Goal: Information Seeking & Learning: Find specific page/section

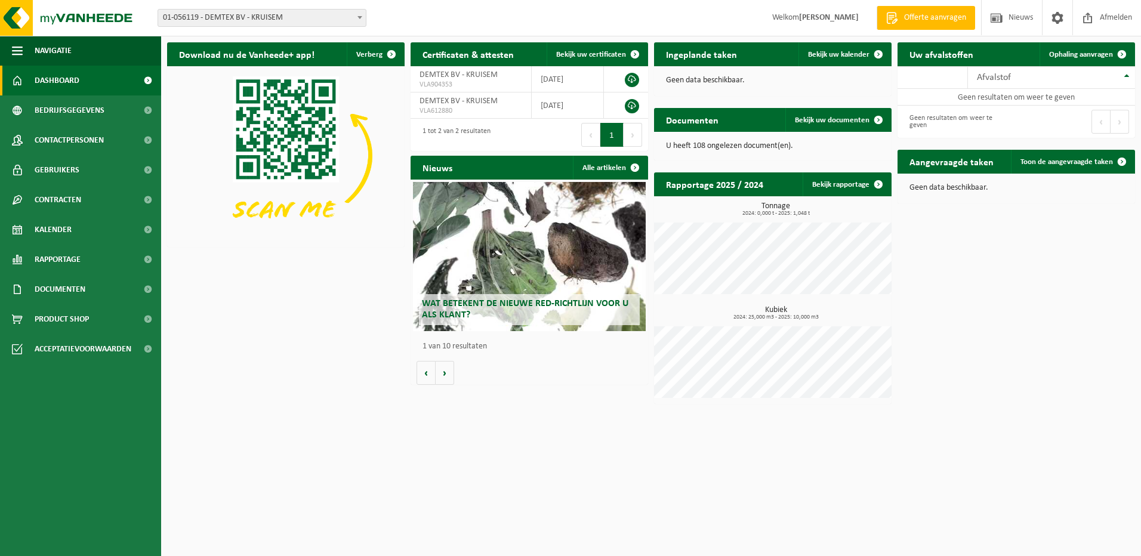
click at [362, 15] on span at bounding box center [360, 18] width 12 height 16
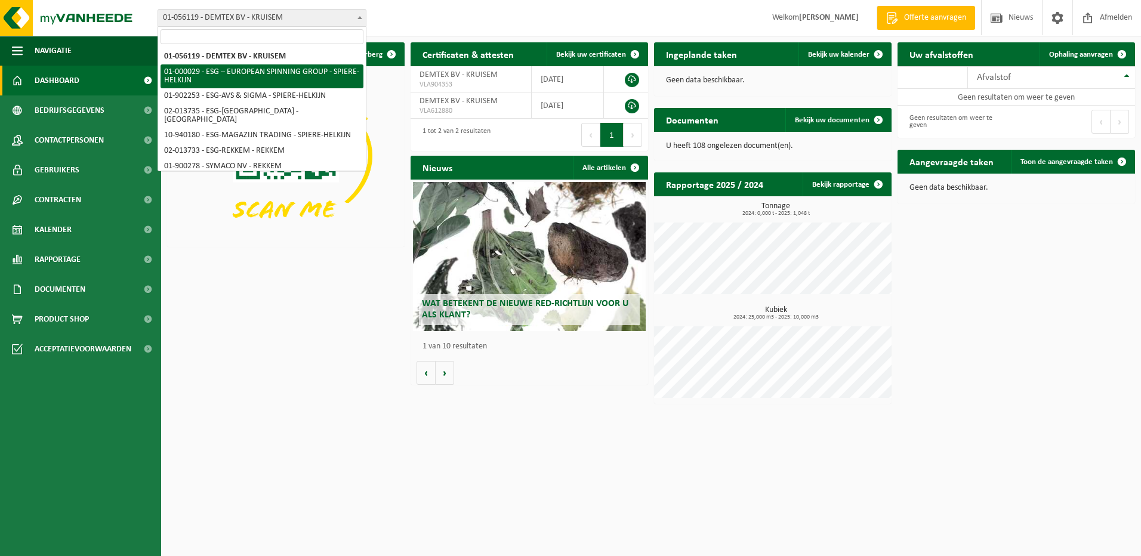
select select "14703"
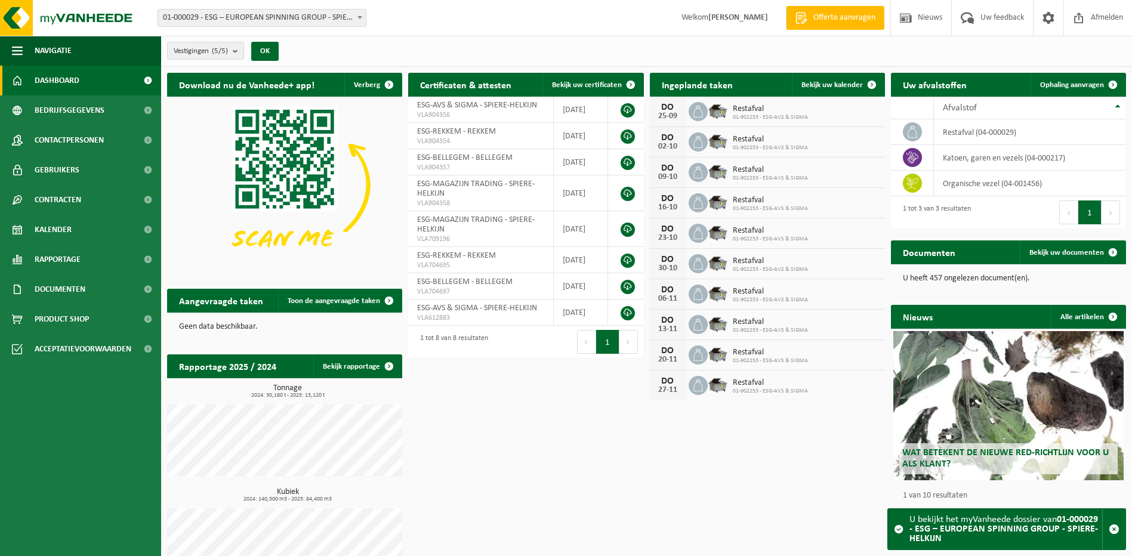
click at [362, 17] on span at bounding box center [360, 18] width 12 height 16
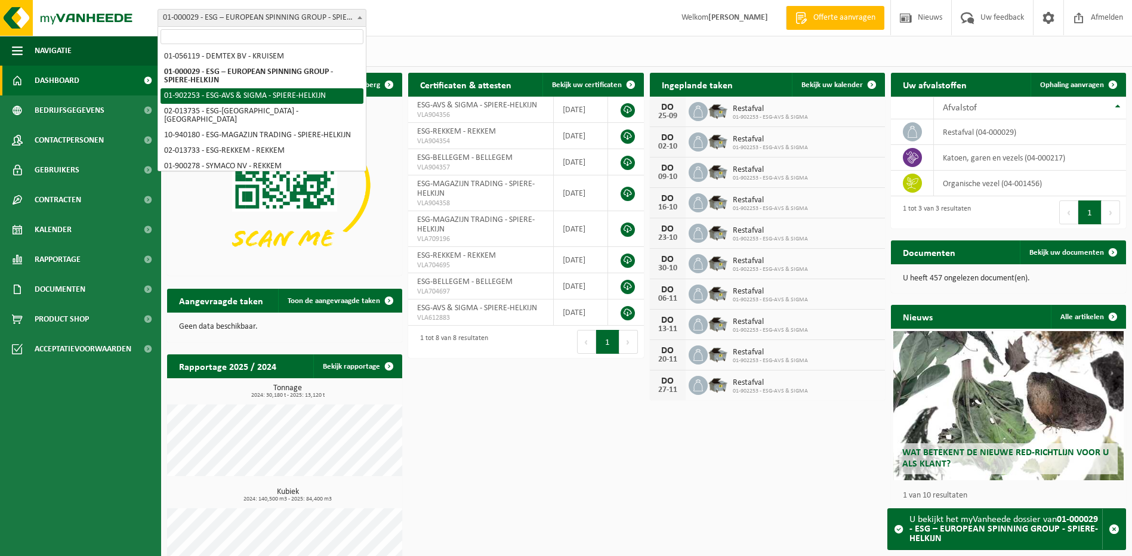
select select "14706"
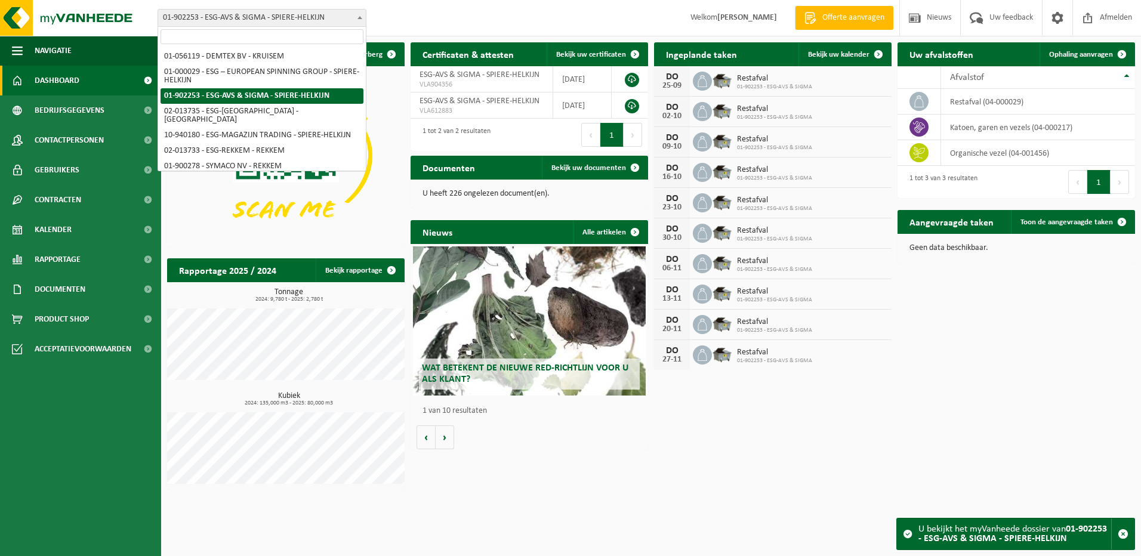
click at [360, 17] on b at bounding box center [360, 17] width 5 height 3
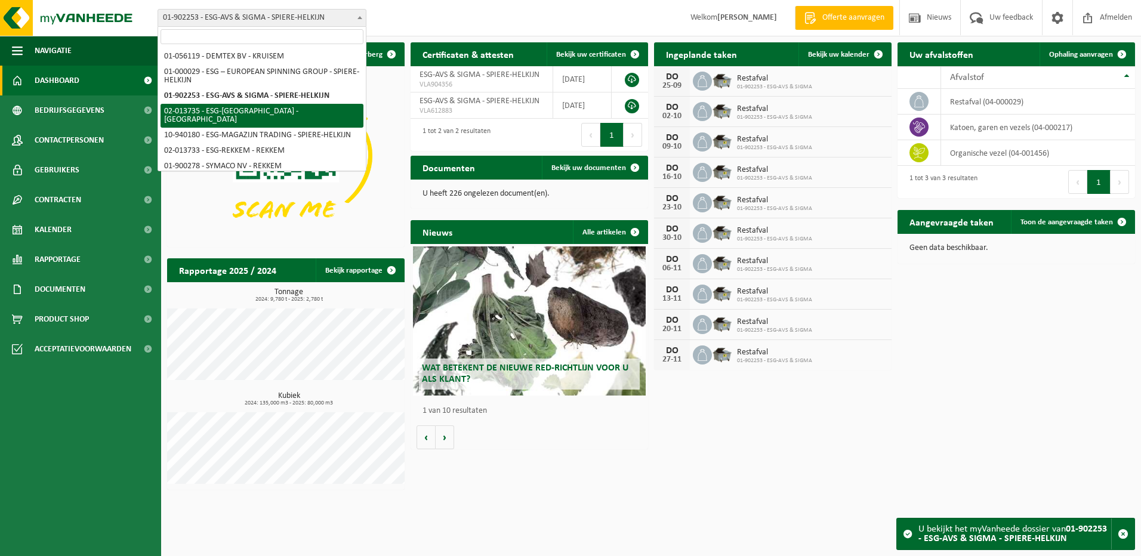
select select "14711"
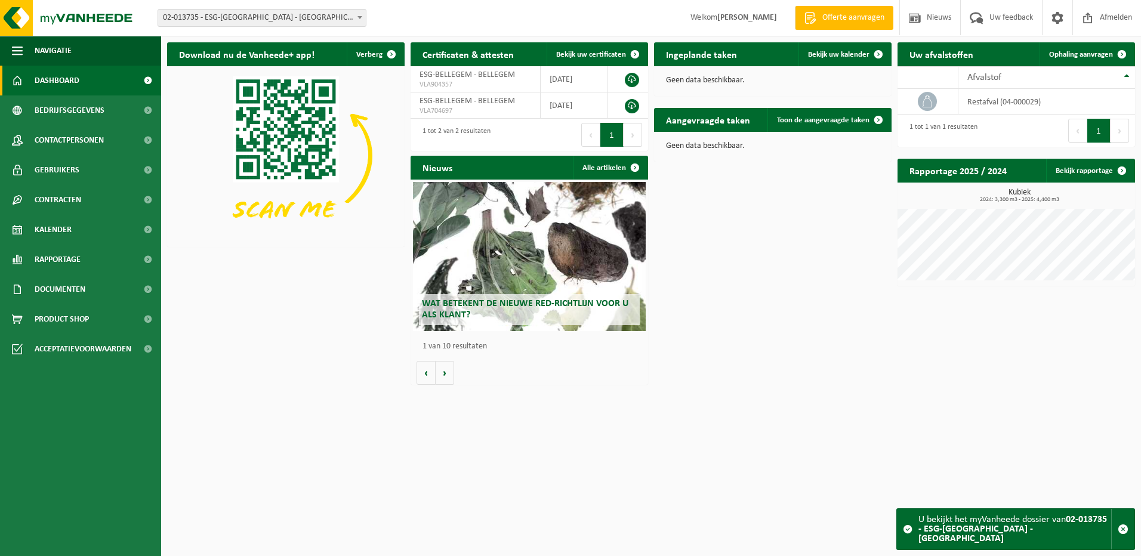
click at [360, 17] on b at bounding box center [360, 17] width 5 height 3
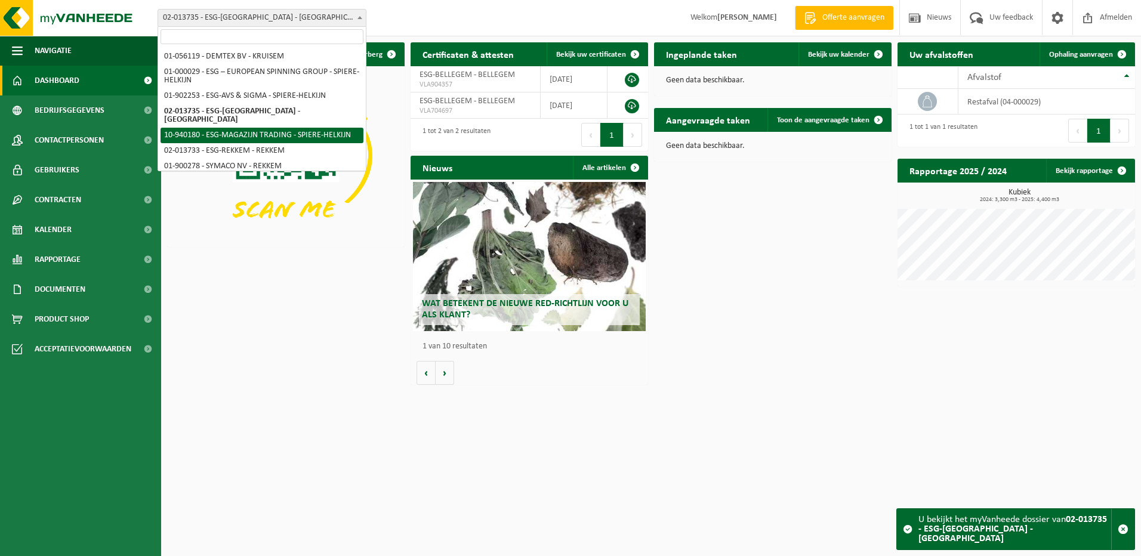
select select "138749"
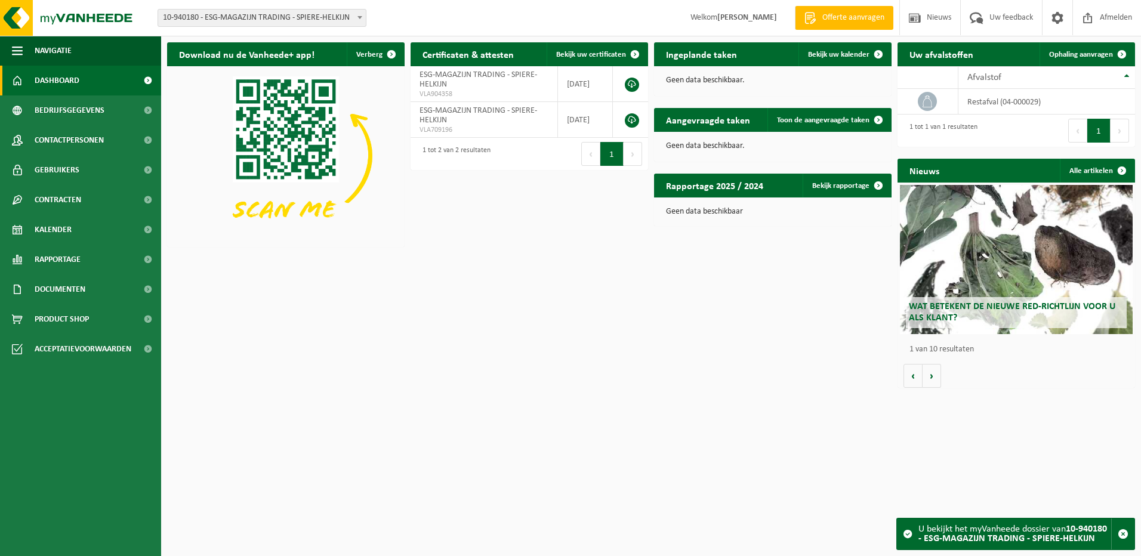
click at [358, 17] on b at bounding box center [360, 17] width 5 height 3
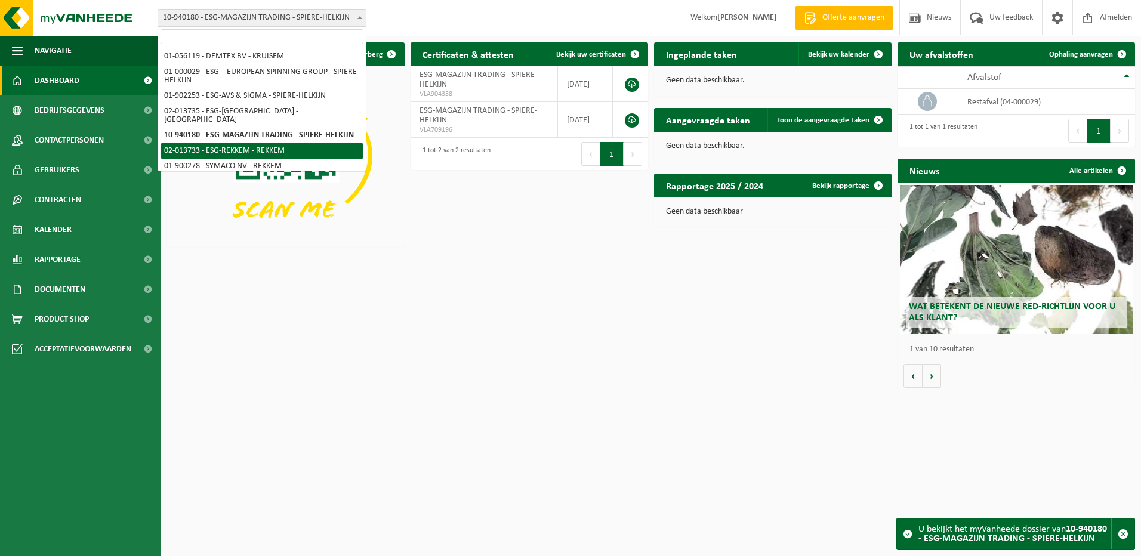
select select "14709"
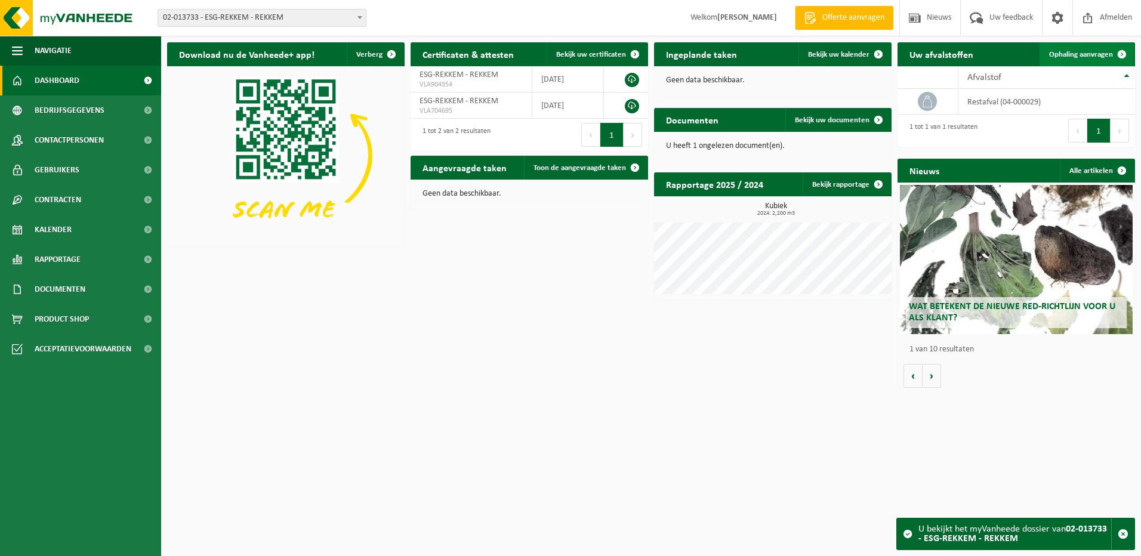
click at [1085, 57] on span "Ophaling aanvragen" at bounding box center [1081, 55] width 64 height 8
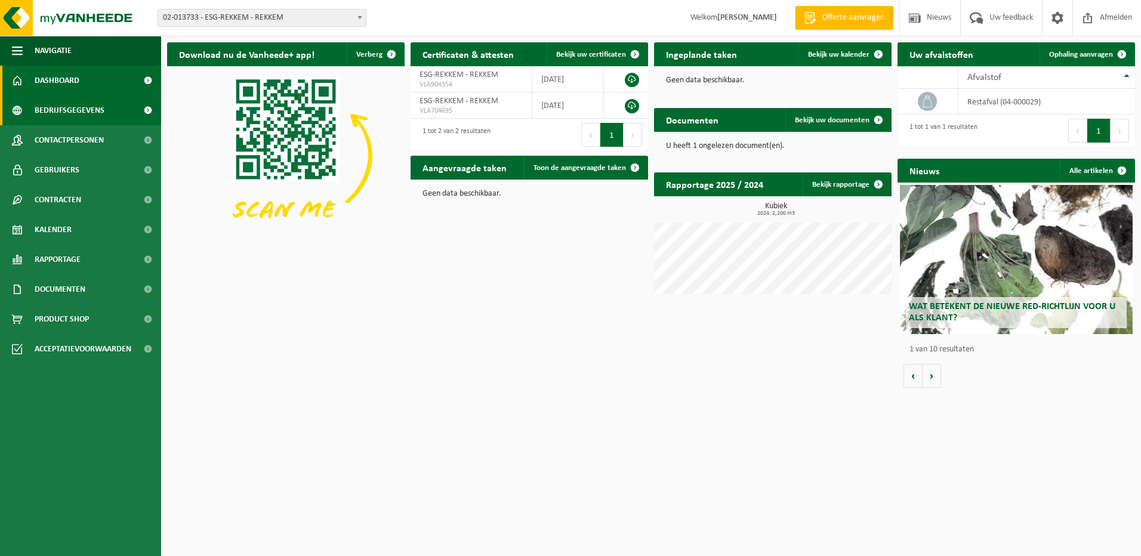
click at [53, 115] on span "Bedrijfsgegevens" at bounding box center [70, 111] width 70 height 30
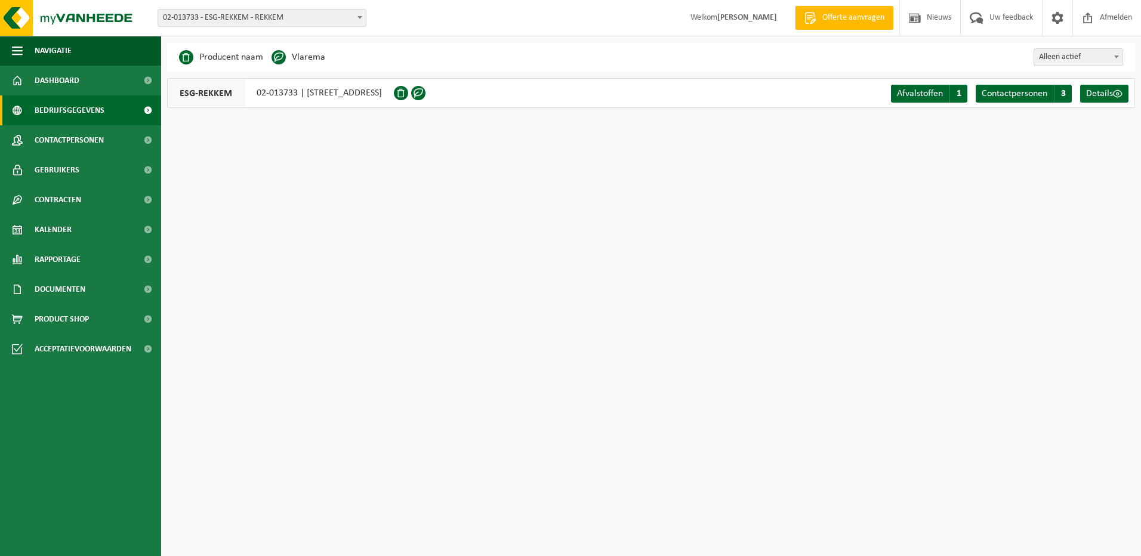
click at [362, 16] on span at bounding box center [360, 18] width 12 height 16
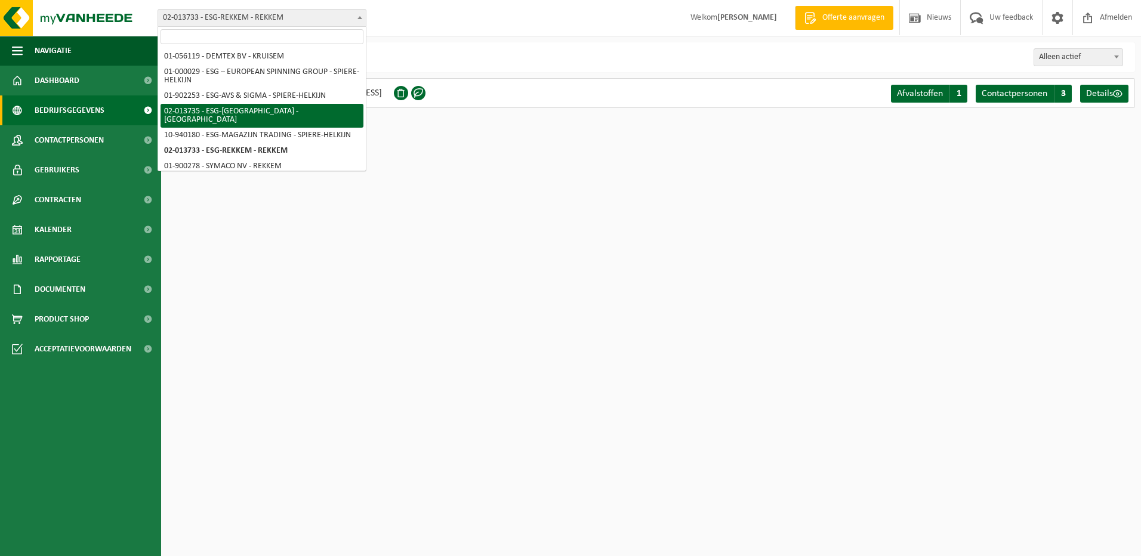
select select "14711"
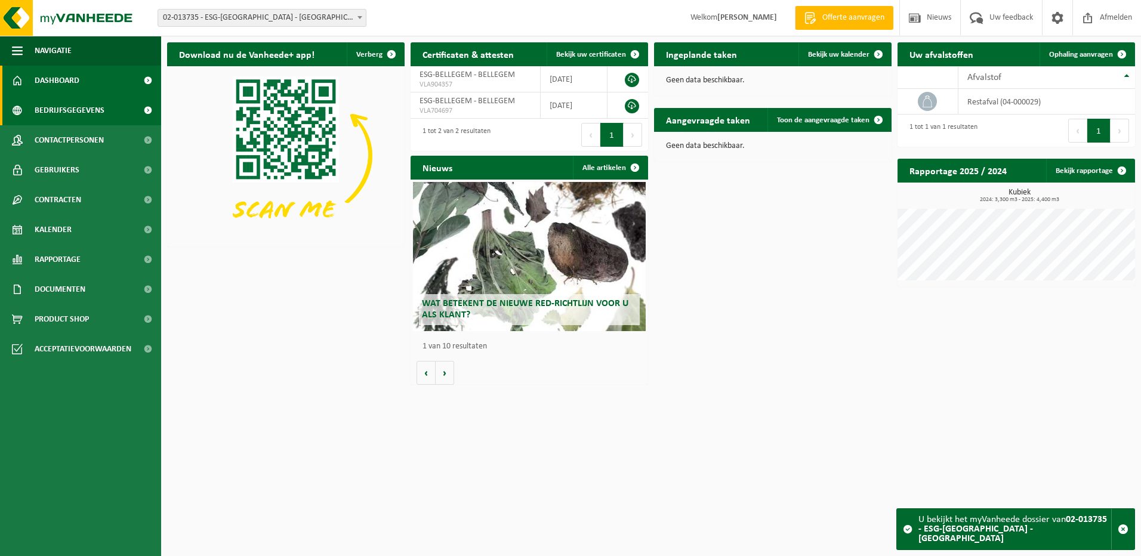
click at [100, 106] on span "Bedrijfsgegevens" at bounding box center [70, 111] width 70 height 30
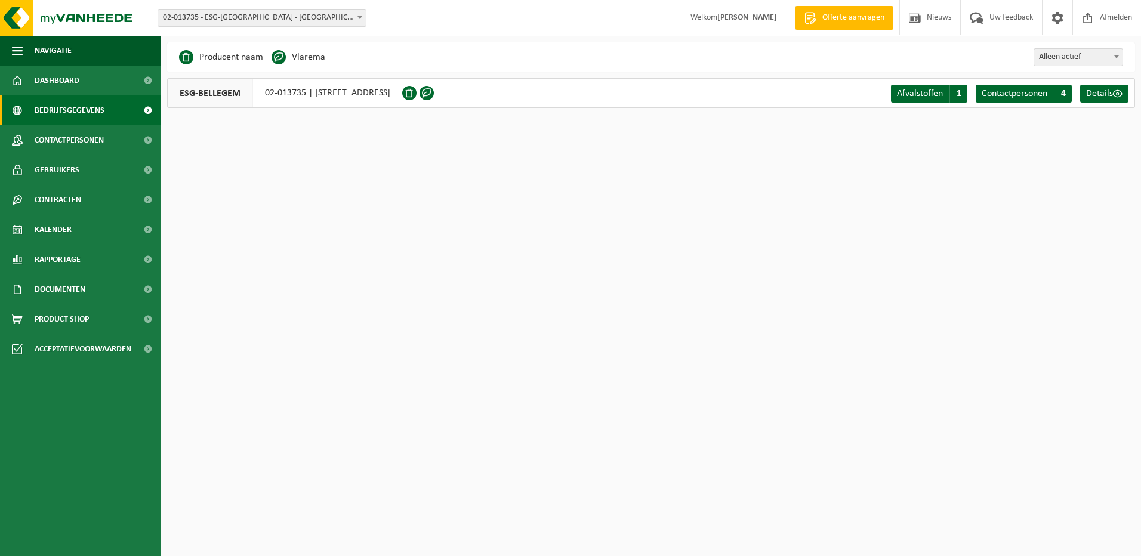
click at [362, 18] on b at bounding box center [360, 17] width 5 height 3
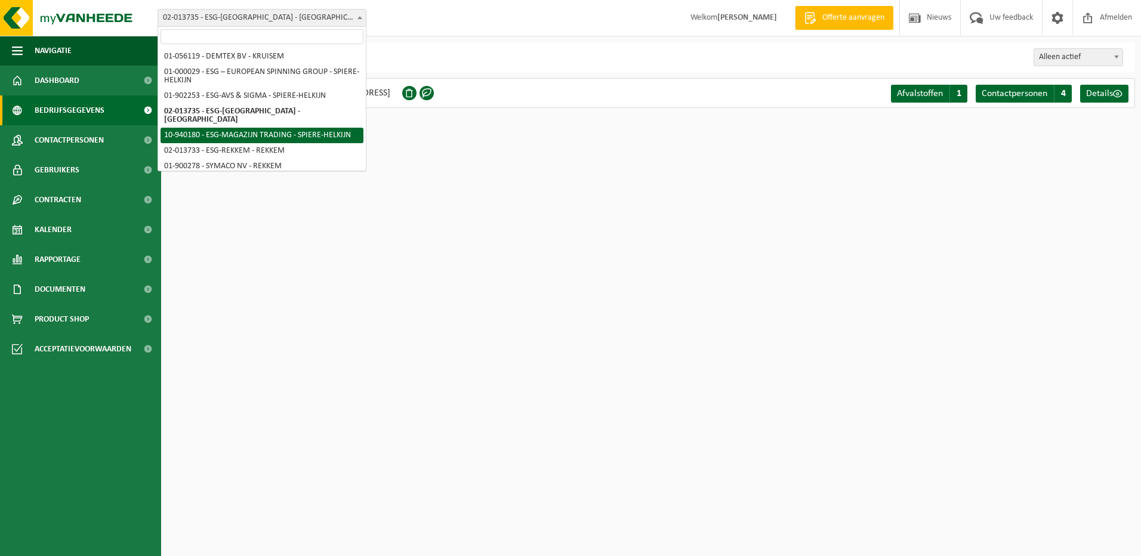
select select "138749"
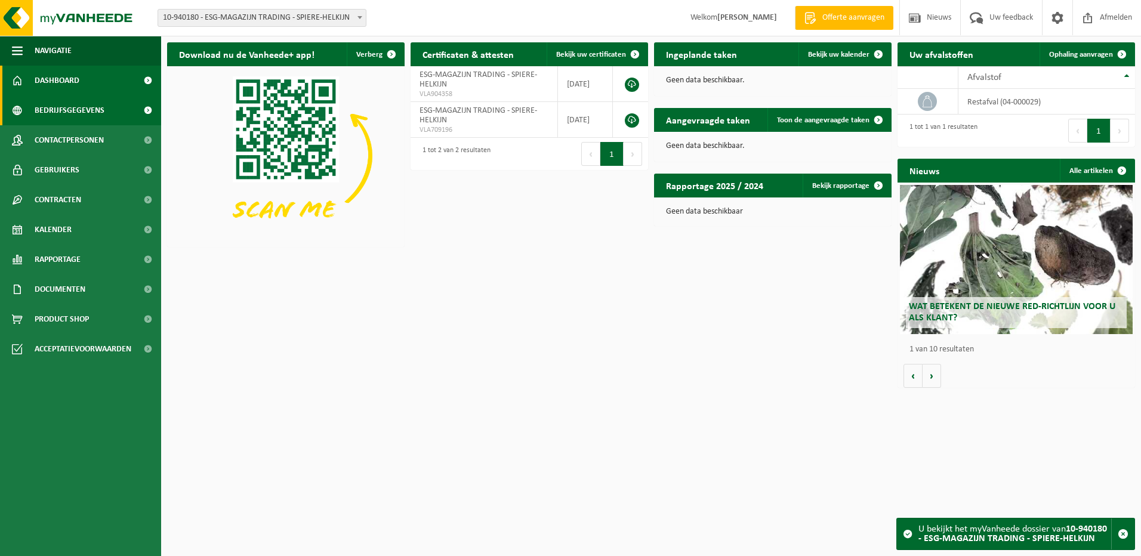
click at [121, 110] on link "Bedrijfsgegevens" at bounding box center [80, 111] width 161 height 30
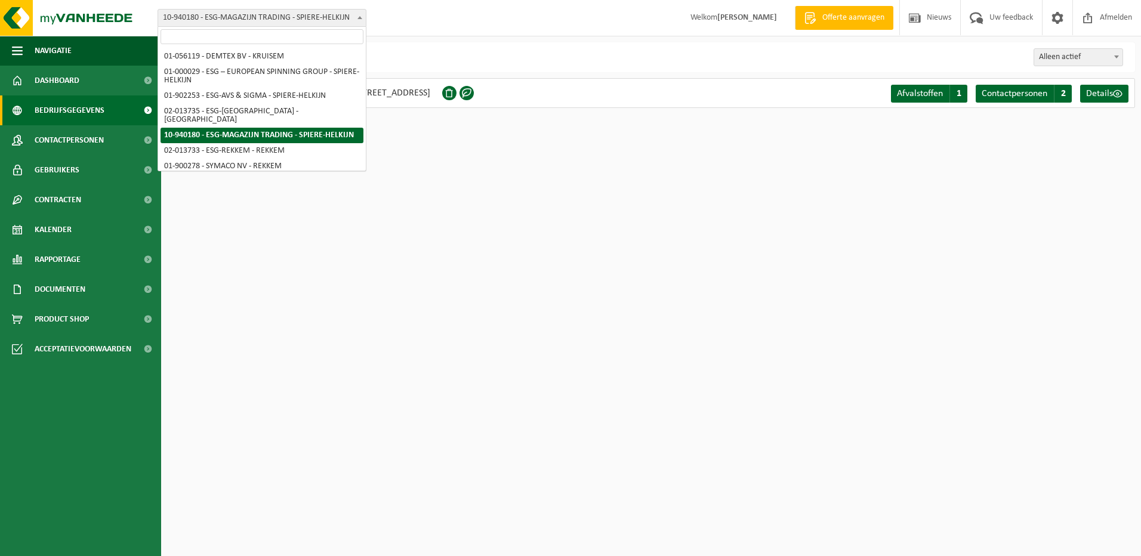
click at [359, 16] on b at bounding box center [360, 17] width 5 height 3
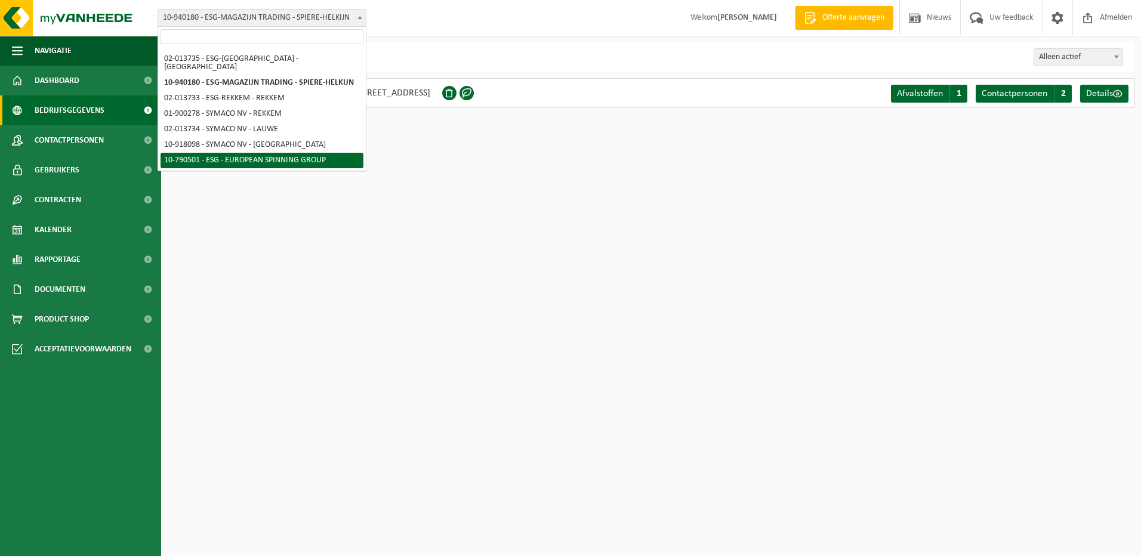
select select "29962"
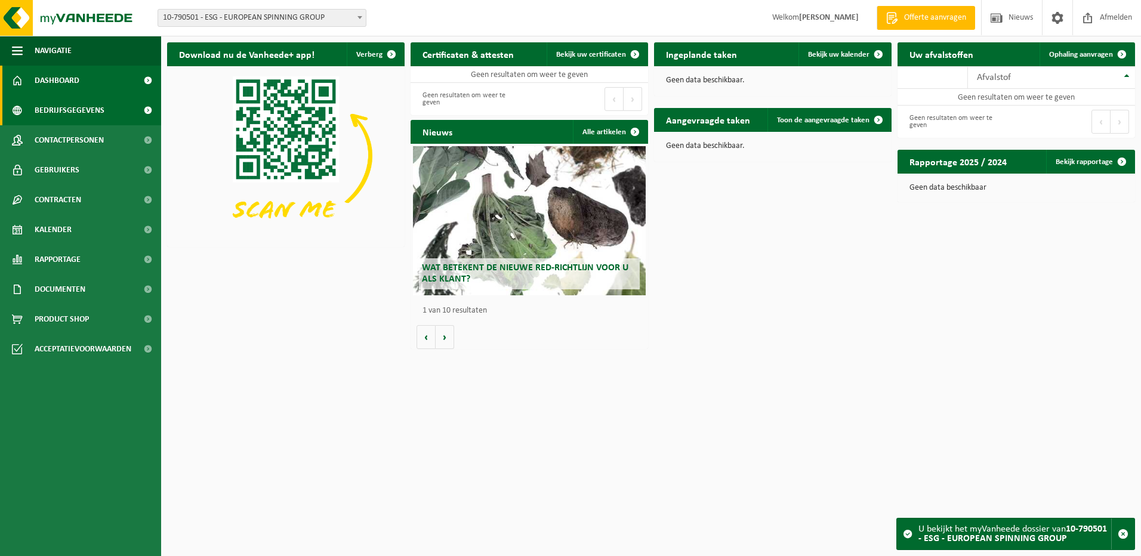
click at [131, 112] on link "Bedrijfsgegevens" at bounding box center [80, 111] width 161 height 30
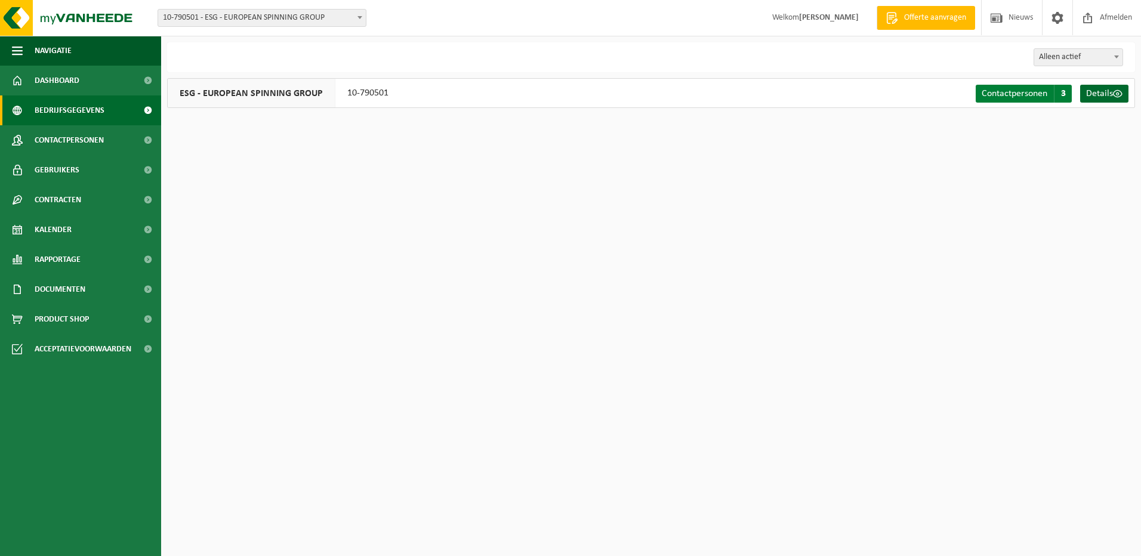
click at [1002, 100] on link "Contactpersonen C 3" at bounding box center [1024, 94] width 96 height 18
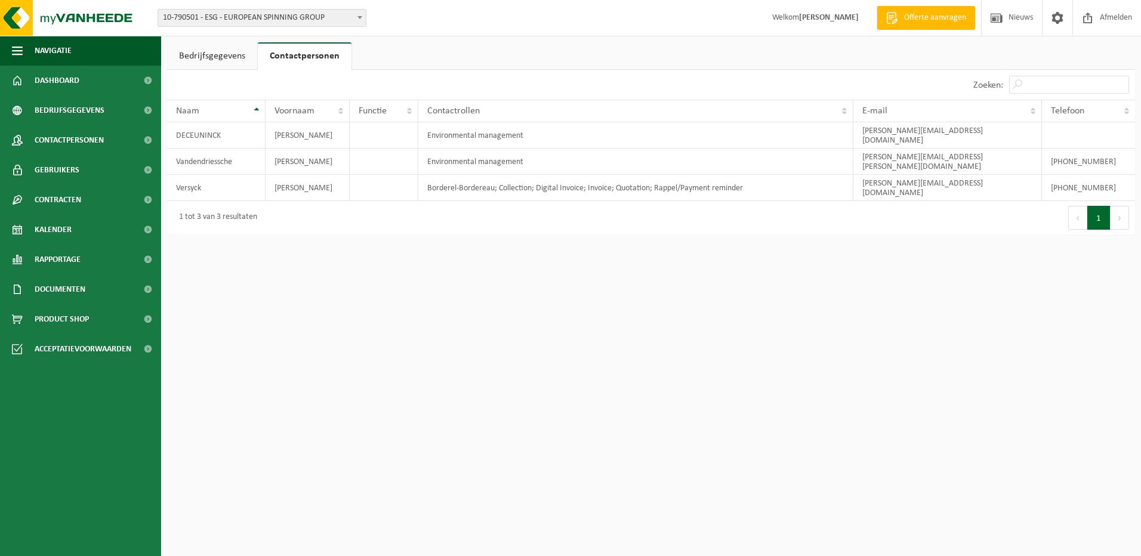
click at [181, 51] on link "Bedrijfsgegevens" at bounding box center [212, 55] width 90 height 27
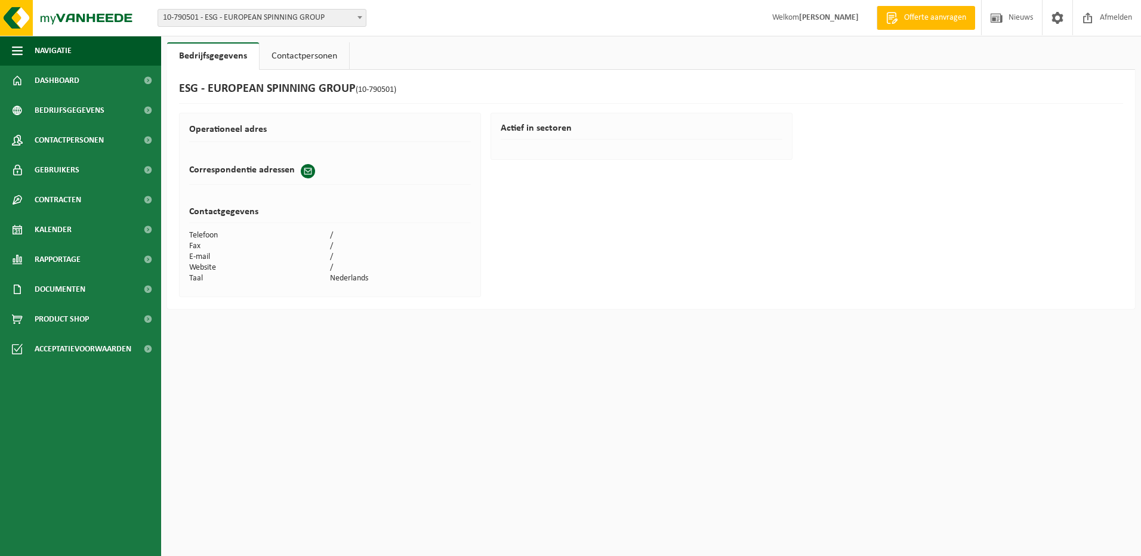
click at [358, 18] on b at bounding box center [360, 17] width 5 height 3
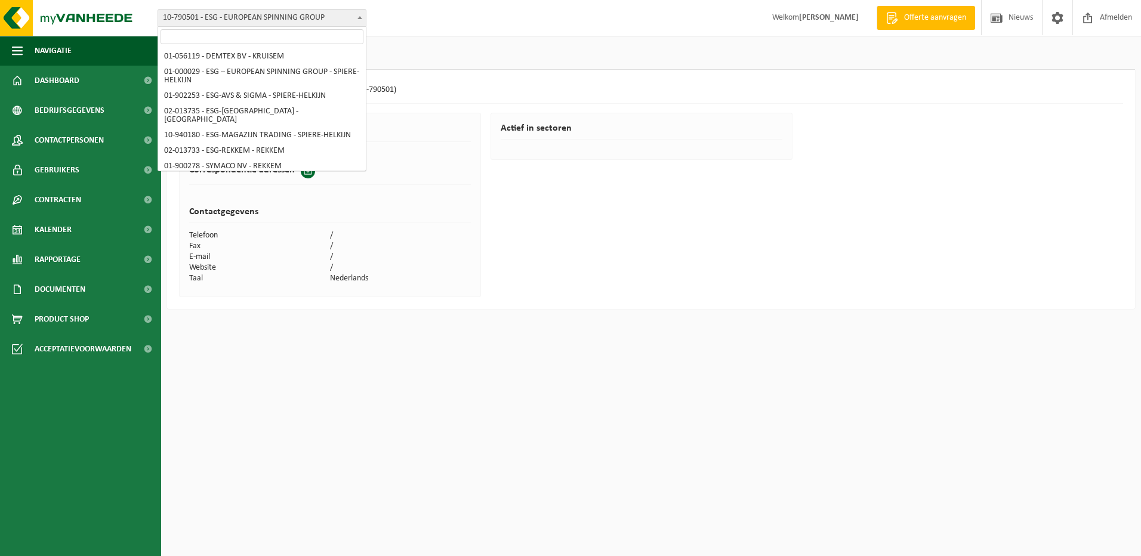
scroll to position [53, 0]
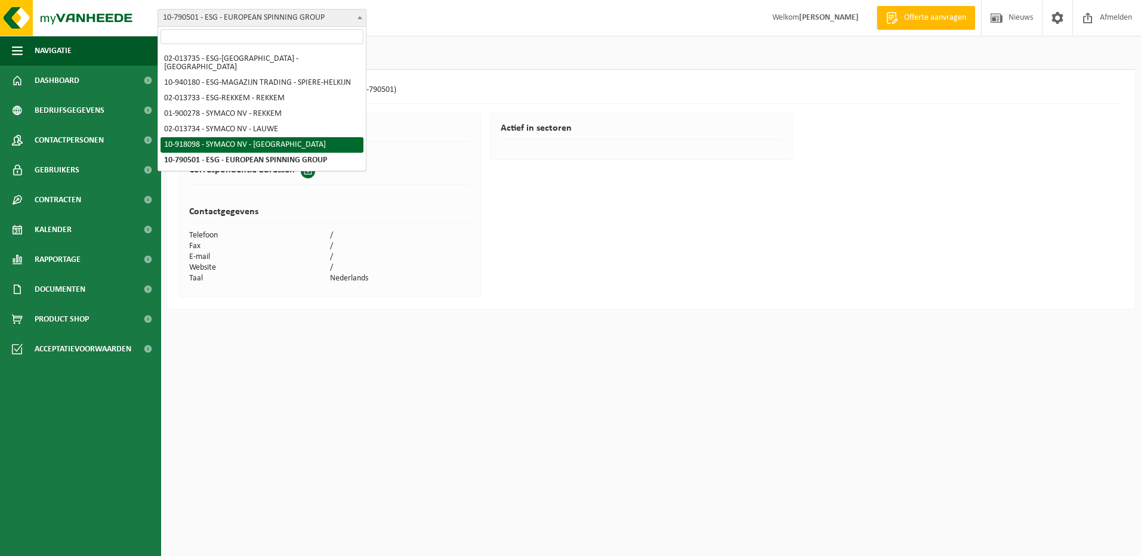
select select "128363"
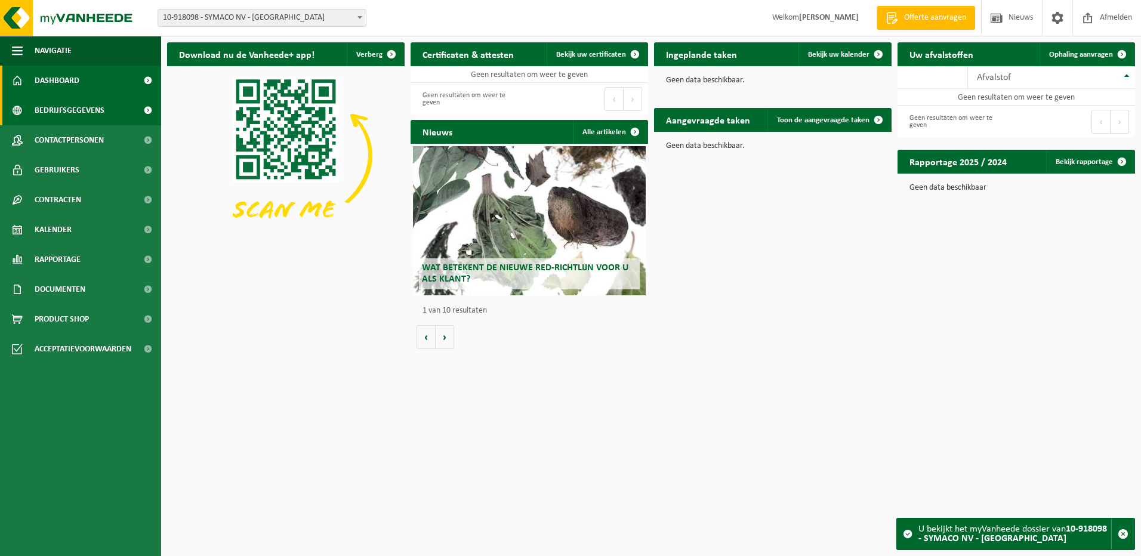
click at [101, 113] on span "Bedrijfsgegevens" at bounding box center [70, 111] width 70 height 30
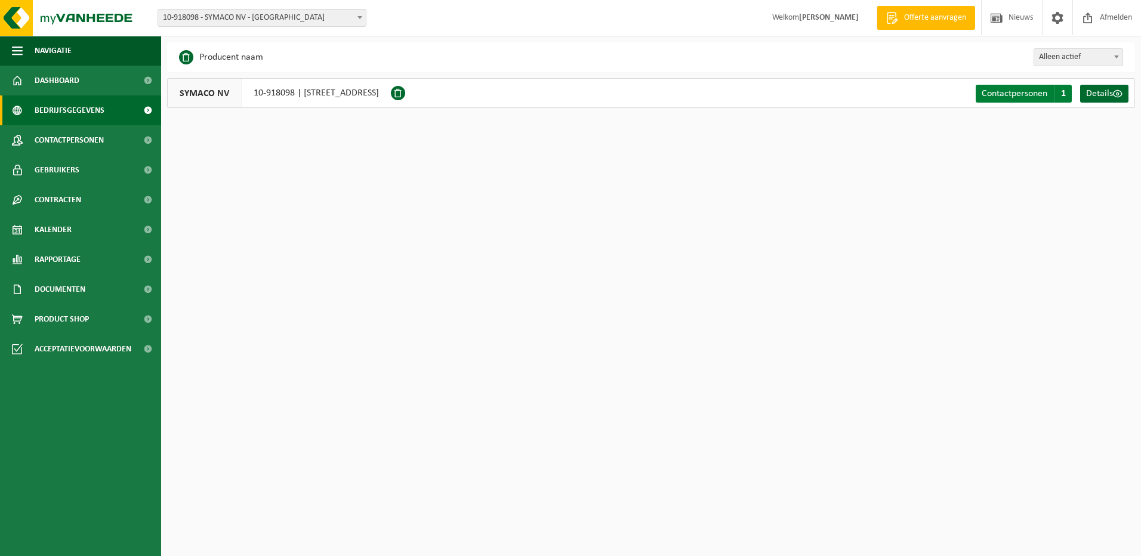
click at [1008, 97] on span "Contactpersonen" at bounding box center [1015, 94] width 66 height 10
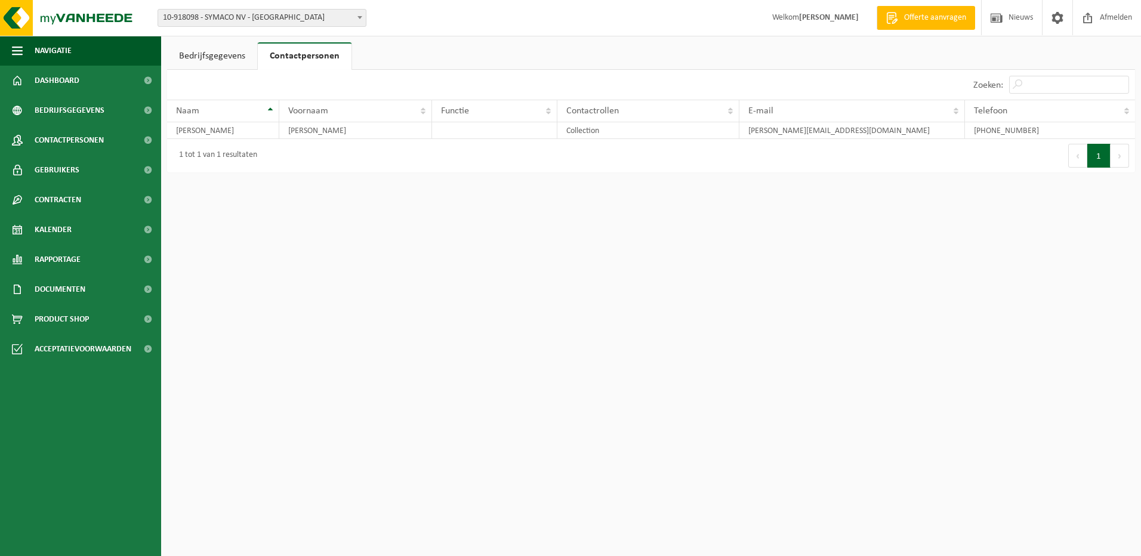
click at [362, 16] on span at bounding box center [360, 18] width 12 height 16
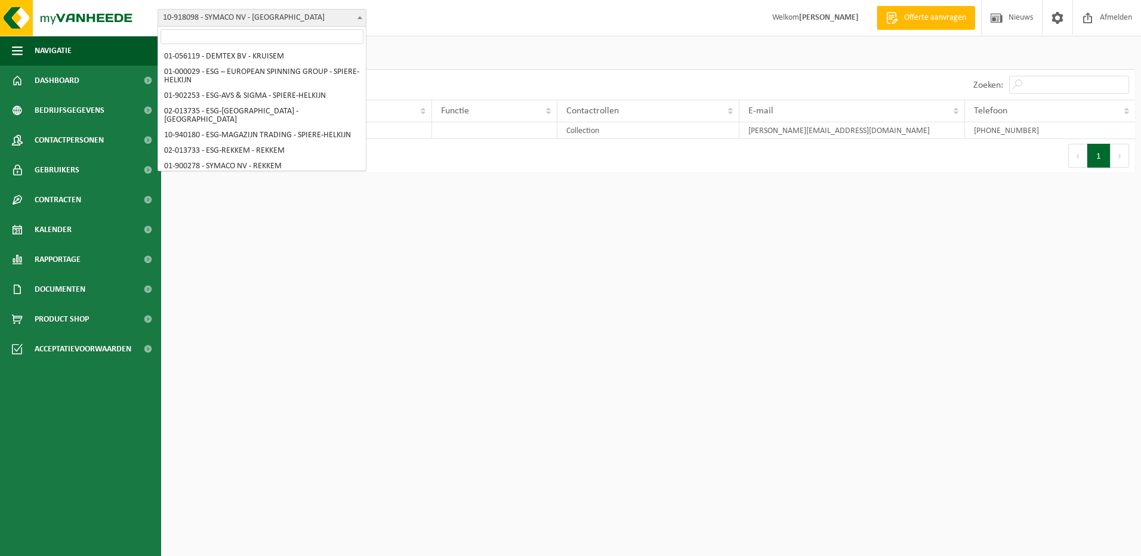
scroll to position [53, 0]
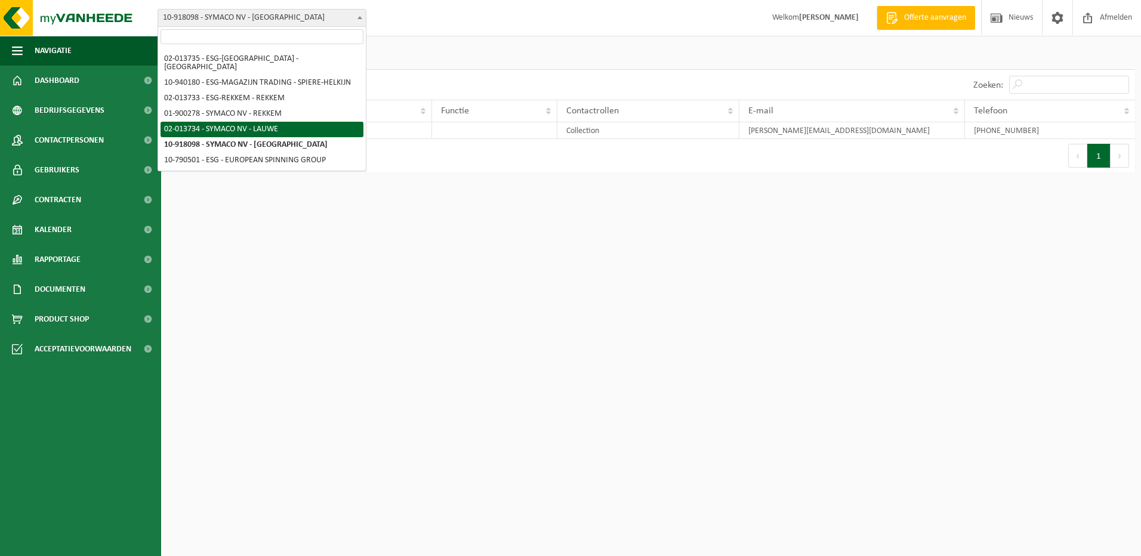
select select "14710"
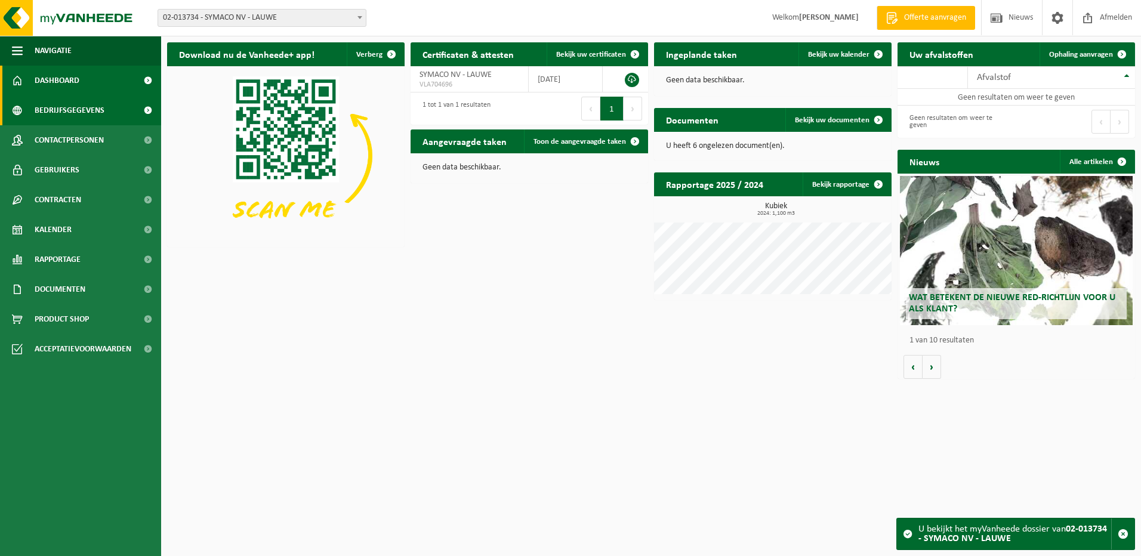
click at [100, 110] on span "Bedrijfsgegevens" at bounding box center [70, 111] width 70 height 30
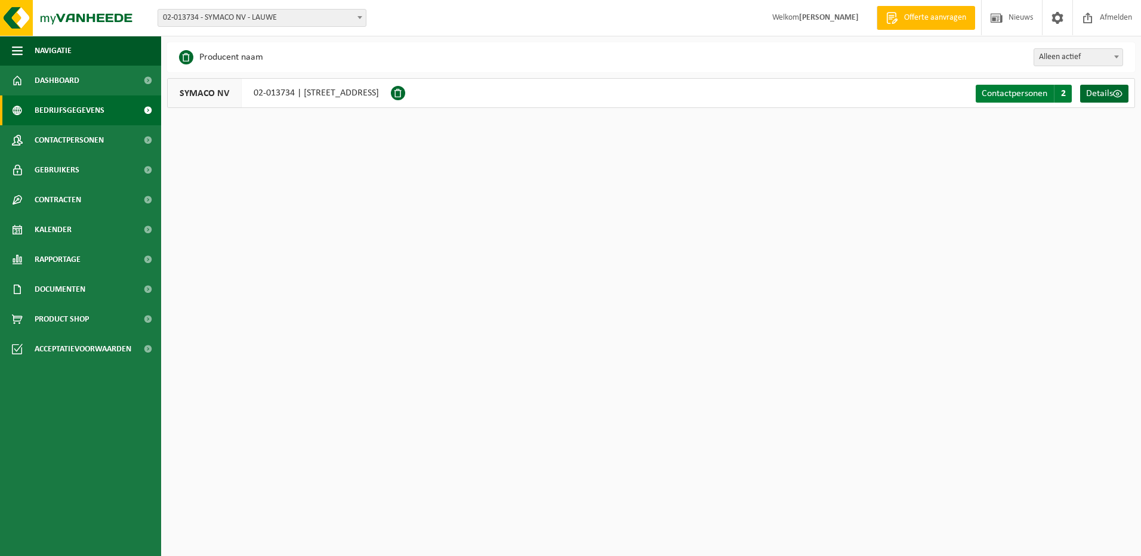
click at [1008, 96] on span "Contactpersonen" at bounding box center [1015, 94] width 66 height 10
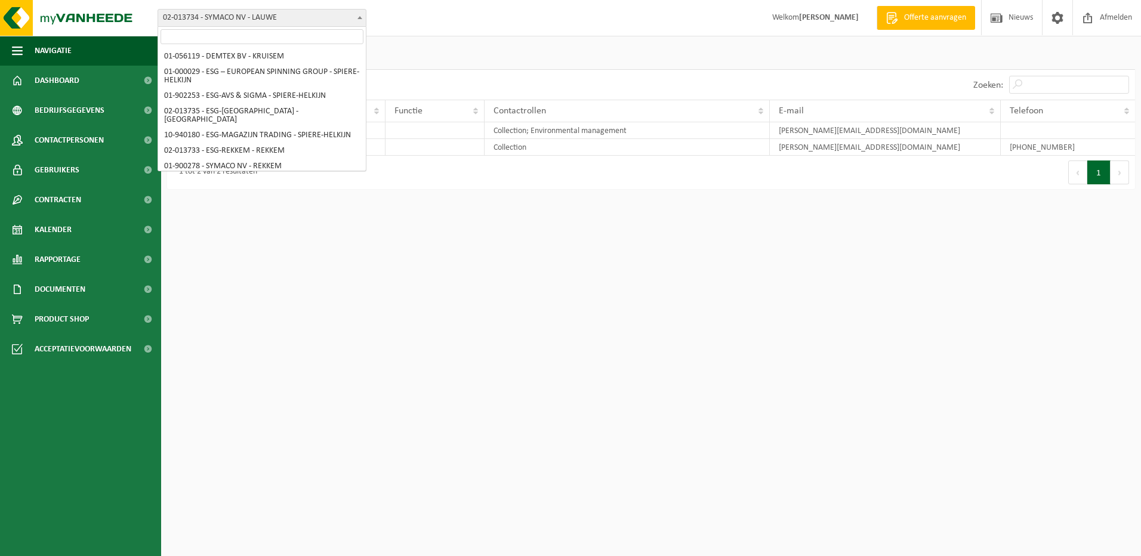
click at [361, 20] on span at bounding box center [360, 18] width 12 height 16
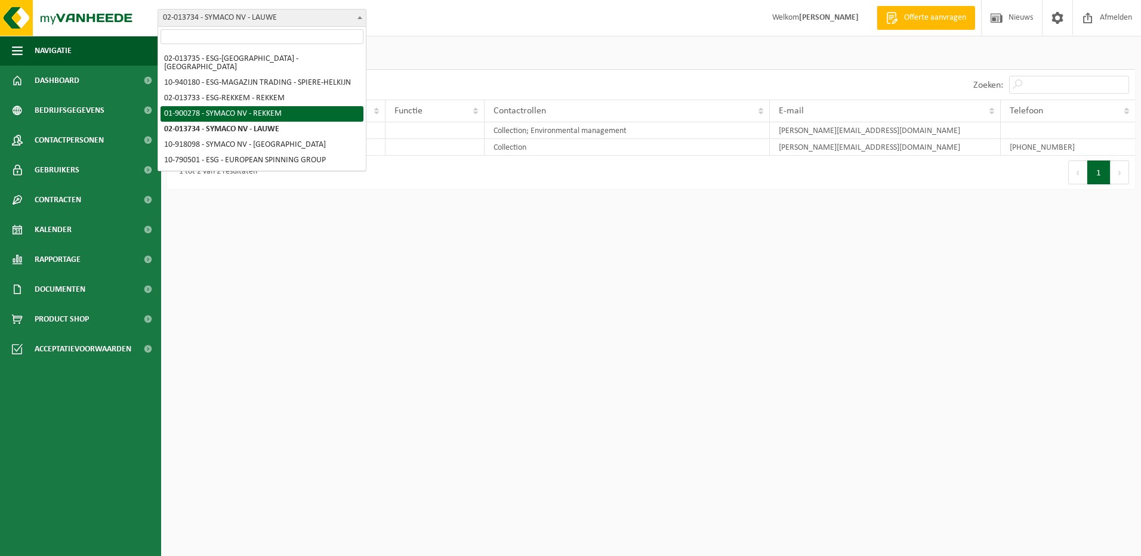
select select "14705"
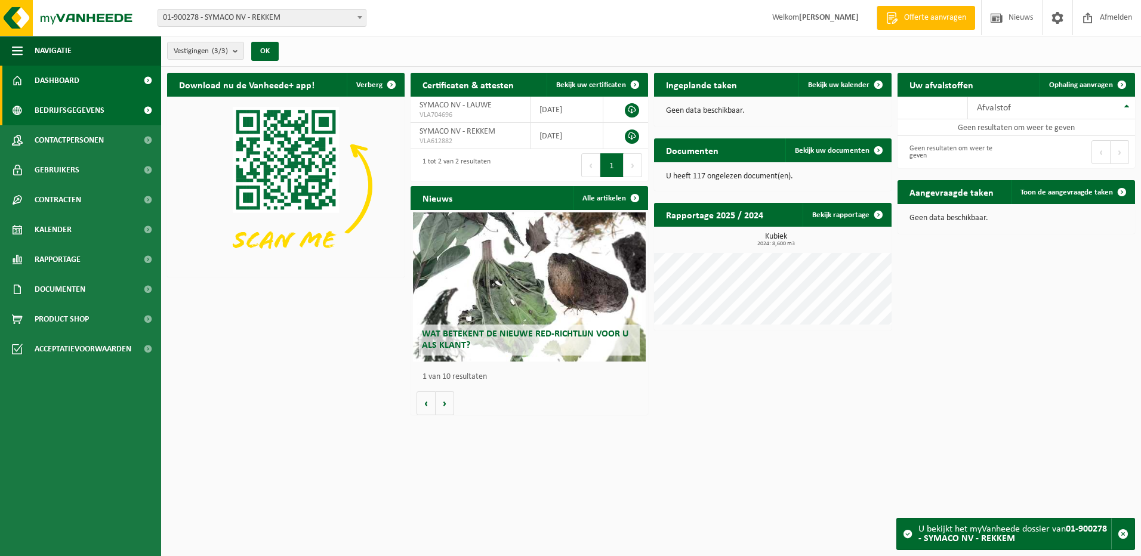
click at [82, 107] on span "Bedrijfsgegevens" at bounding box center [70, 111] width 70 height 30
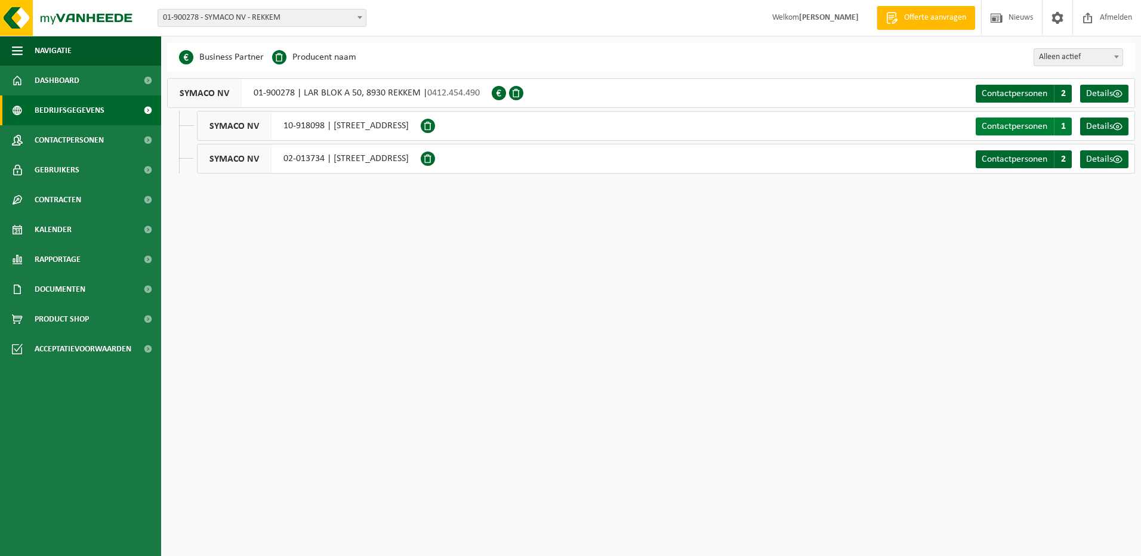
click at [1005, 130] on span "Contactpersonen" at bounding box center [1015, 127] width 66 height 10
click at [996, 162] on span "Contactpersonen" at bounding box center [1015, 160] width 66 height 10
click at [1028, 90] on span "Contactpersonen" at bounding box center [1015, 94] width 66 height 10
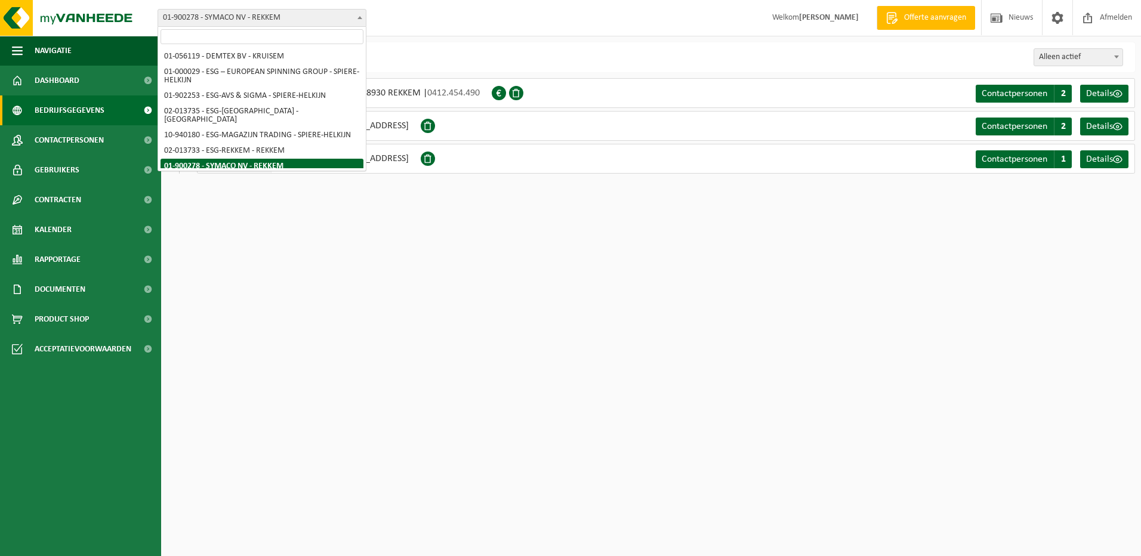
click at [361, 19] on b at bounding box center [360, 17] width 5 height 3
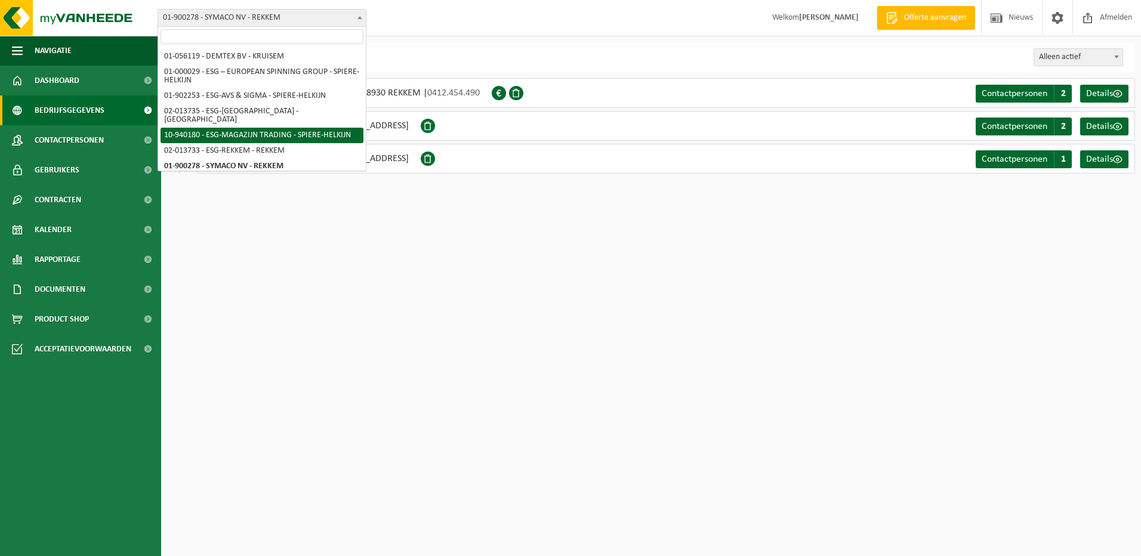
scroll to position [53, 0]
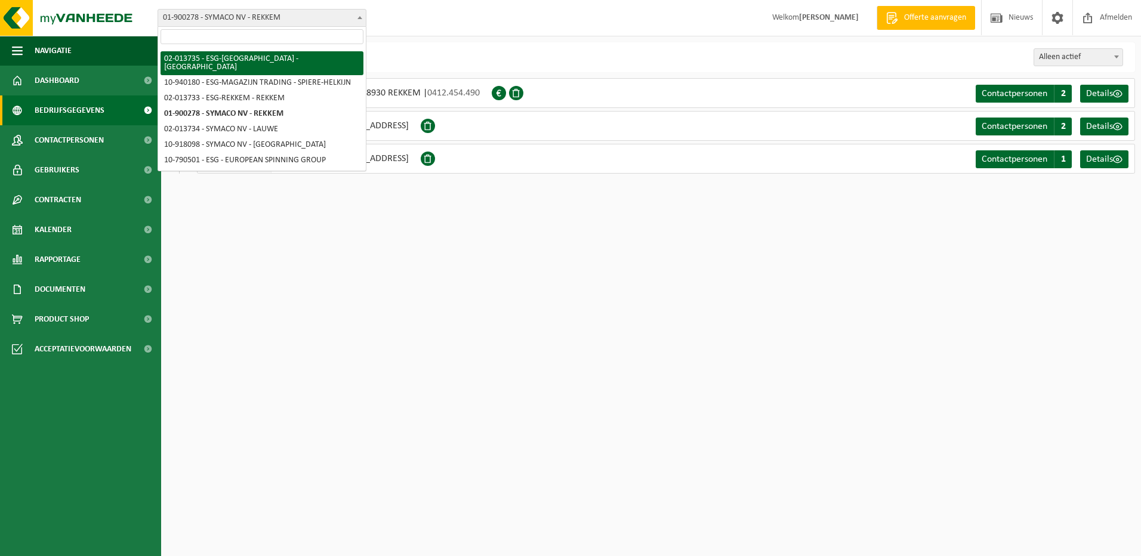
select select "14711"
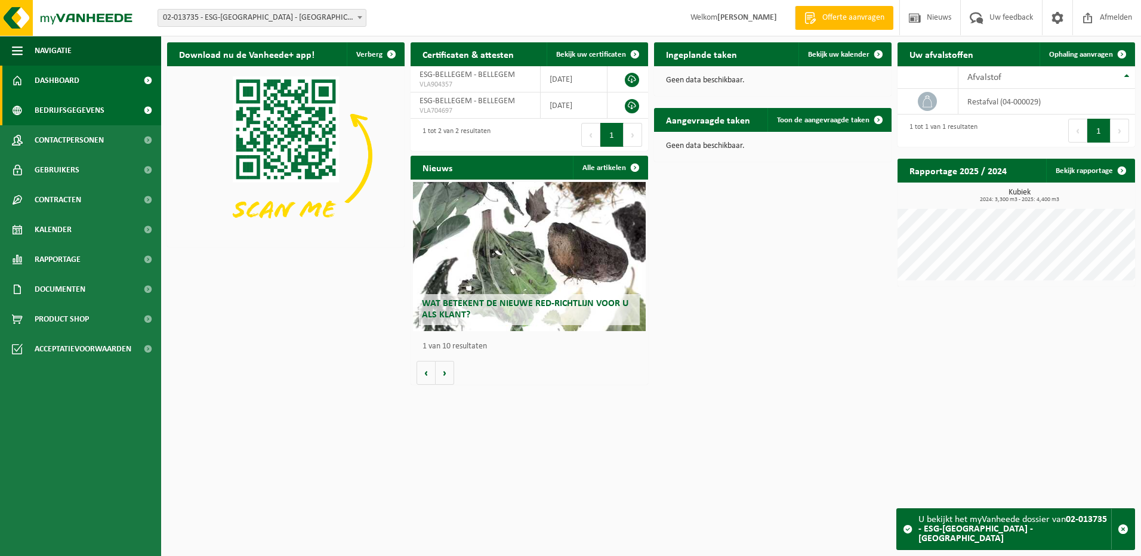
click at [85, 104] on span "Bedrijfsgegevens" at bounding box center [70, 111] width 70 height 30
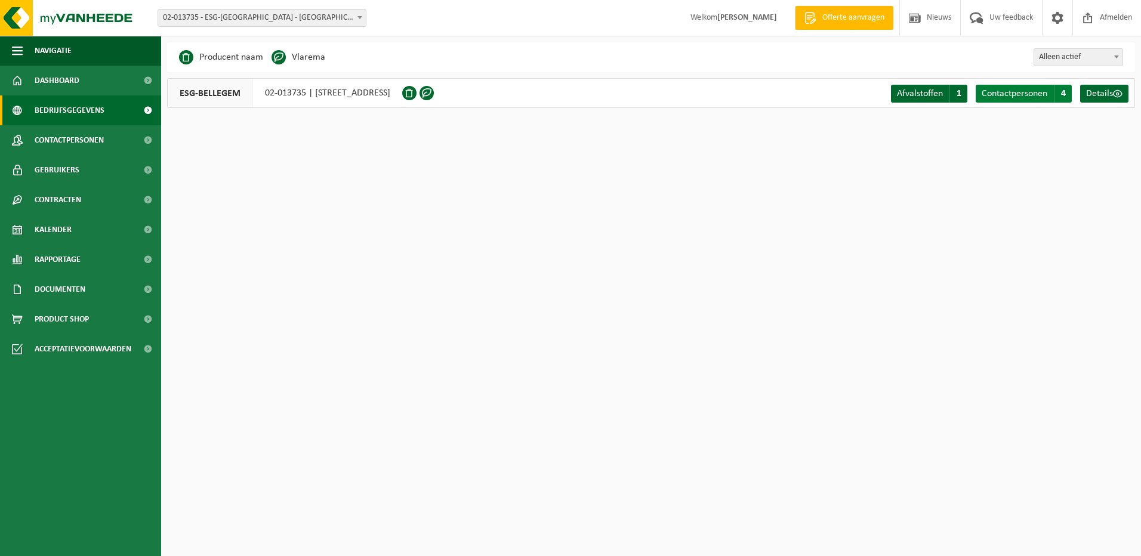
click at [992, 96] on span "Contactpersonen" at bounding box center [1015, 94] width 66 height 10
